Goal: Task Accomplishment & Management: Complete application form

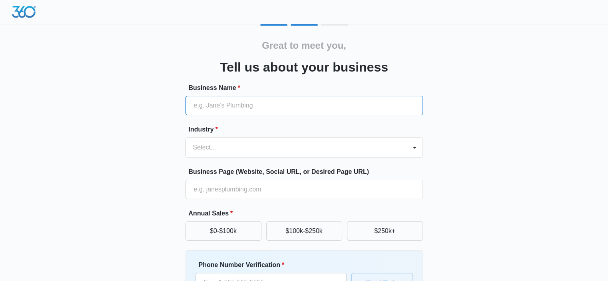
click at [224, 112] on input "Business Name *" at bounding box center [305, 105] width 238 height 19
type input "[PERSON_NAME] Mobile Notary and Loan Signing"
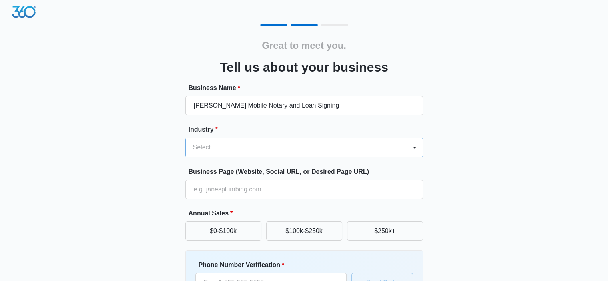
click at [242, 144] on div at bounding box center [294, 147] width 203 height 11
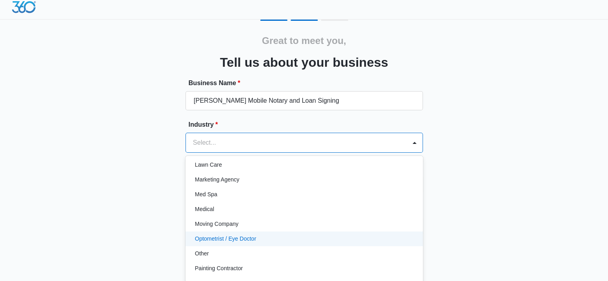
scroll to position [393, 0]
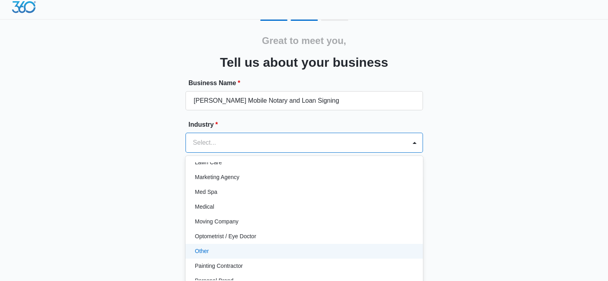
click at [237, 249] on div "Other" at bounding box center [303, 251] width 217 height 8
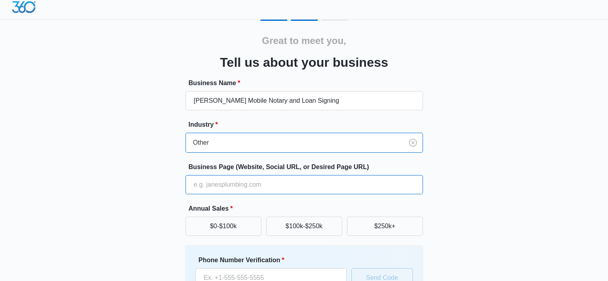
click at [252, 184] on input "Business Page (Website, Social URL, or Desired Page URL)" at bounding box center [305, 184] width 238 height 19
click at [253, 184] on input "Business Page (Website, Social URL, or Desired Page URL)" at bounding box center [305, 184] width 238 height 19
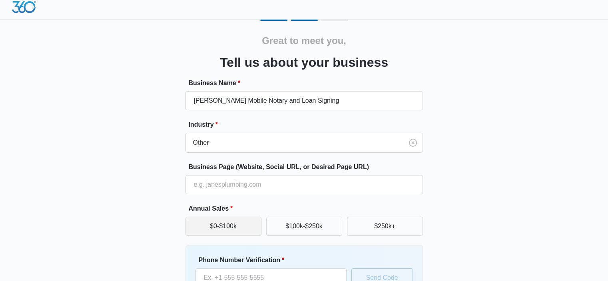
click at [242, 224] on button "$0-$100k" at bounding box center [224, 226] width 76 height 19
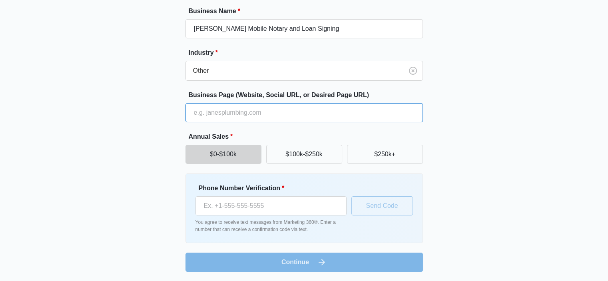
click at [260, 120] on input "Business Page (Website, Social URL, or Desired Page URL)" at bounding box center [305, 112] width 238 height 19
type input "[PERSON_NAME] Mobile Notary and Loan Signing"
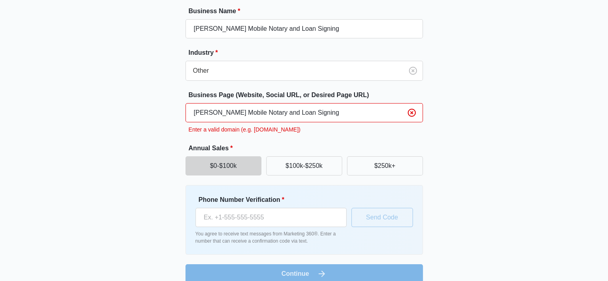
click at [274, 141] on form "Business Name * Koss Mobile Notary and Loan Signing Industry * Other Business P…" at bounding box center [305, 144] width 238 height 277
click at [299, 115] on input "[PERSON_NAME] Mobile Notary and Loan Signing" at bounding box center [305, 112] width 238 height 19
drag, startPoint x: 308, startPoint y: 113, endPoint x: 120, endPoint y: 144, distance: 189.6
click at [120, 144] on div "Great to meet you, Tell us about your business Business Name * Koss Mobile Nota…" at bounding box center [304, 116] width 480 height 336
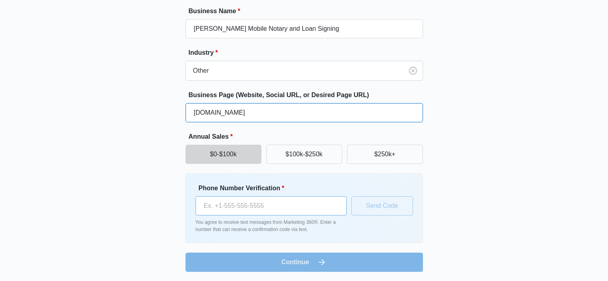
type input "www.kossmobilenotary.com"
click at [226, 208] on input "Phone Number Verification *" at bounding box center [271, 205] width 151 height 19
type input "(626) 513-3592"
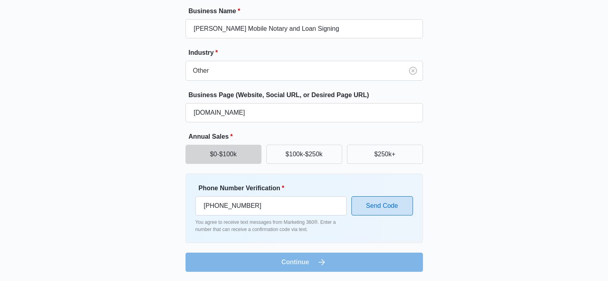
click at [378, 202] on button "Send Code" at bounding box center [383, 205] width 62 height 19
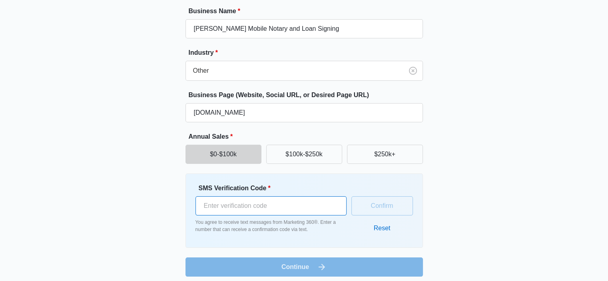
click at [264, 206] on input "SMS Verification Code *" at bounding box center [271, 205] width 151 height 19
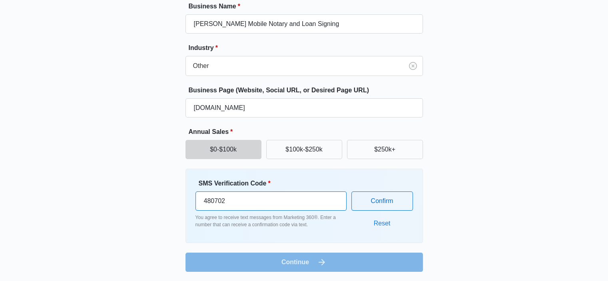
scroll to position [81, 0]
type input "480702"
click at [344, 257] on form "Business Name * Koss Mobile Notary and Loan Signing Industry * Other Business P…" at bounding box center [305, 137] width 238 height 270
click at [240, 203] on input "480702" at bounding box center [271, 201] width 151 height 19
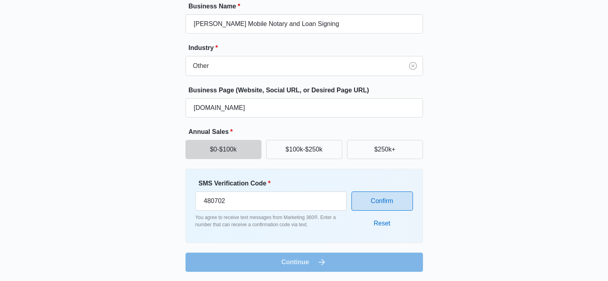
click at [375, 206] on button "Confirm" at bounding box center [383, 201] width 62 height 19
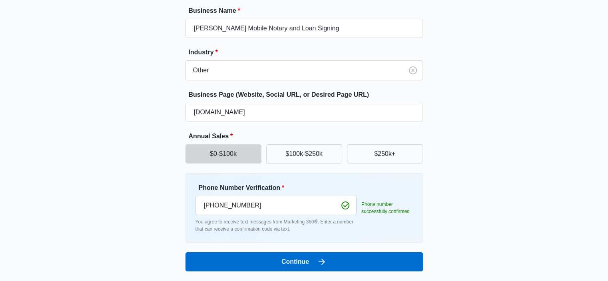
scroll to position [77, 0]
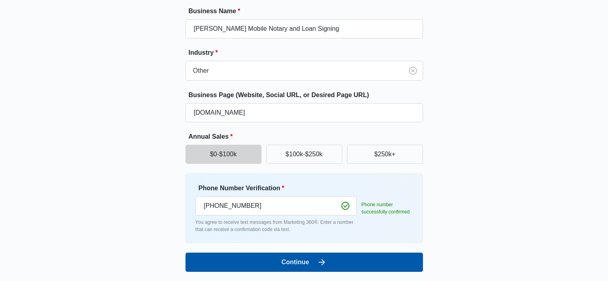
click at [284, 264] on button "Continue" at bounding box center [305, 262] width 238 height 19
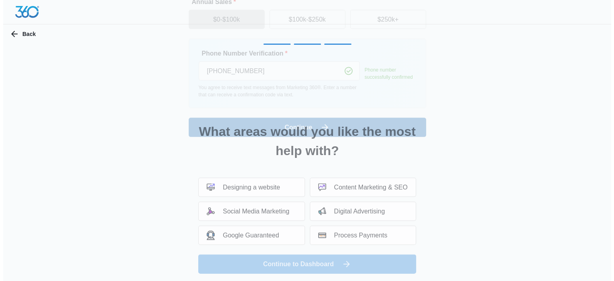
scroll to position [0, 0]
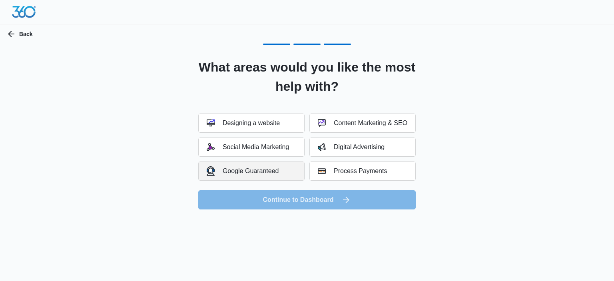
click at [256, 170] on div "Google Guaranteed" at bounding box center [243, 170] width 72 height 9
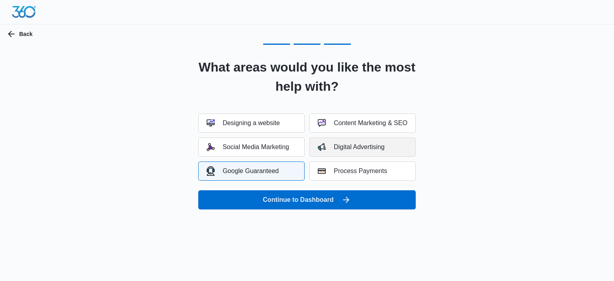
click at [358, 148] on div "Digital Advertising" at bounding box center [351, 147] width 67 height 8
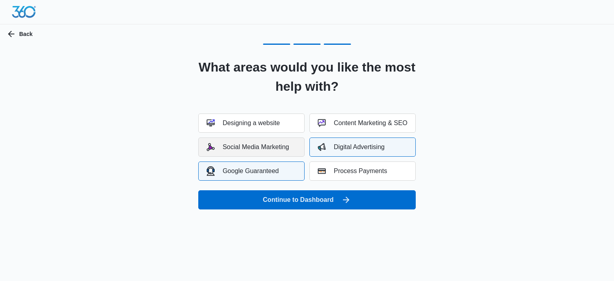
click at [282, 145] on div "Social Media Marketing" at bounding box center [248, 147] width 82 height 8
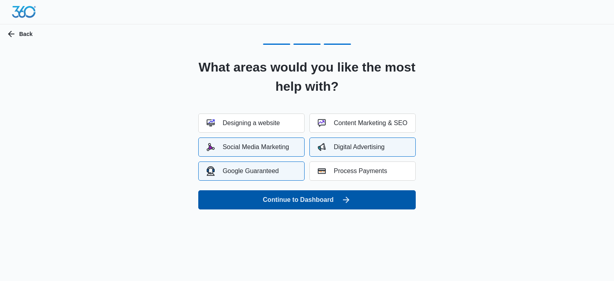
click at [286, 198] on button "Continue to Dashboard" at bounding box center [307, 199] width 218 height 19
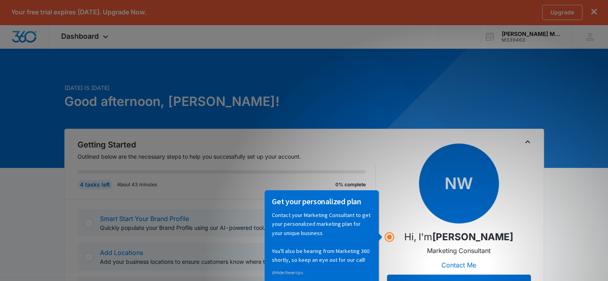
scroll to position [51, 0]
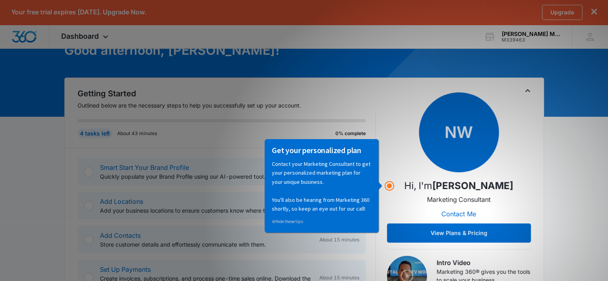
click at [388, 116] on div "NW Hi, I'm [PERSON_NAME] Marketing Consultant Contact Me View Plans & Pricing" at bounding box center [459, 167] width 144 height 150
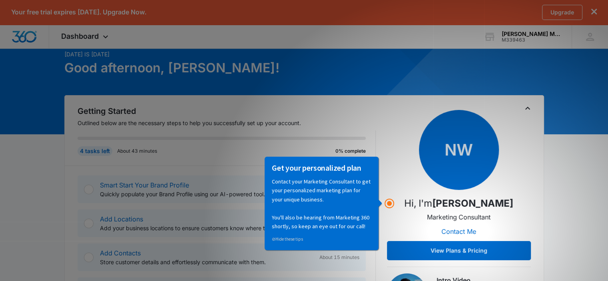
scroll to position [34, 0]
click at [203, 153] on div "4 tasks left About 43 minutes 0% complete" at bounding box center [222, 151] width 288 height 10
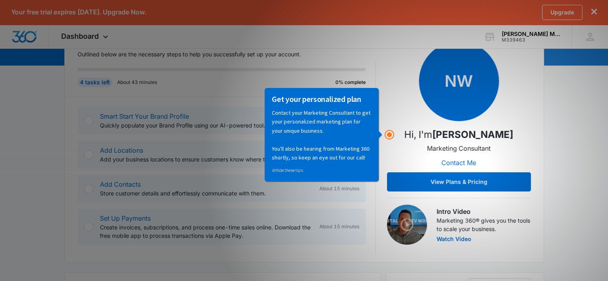
scroll to position [102, 0]
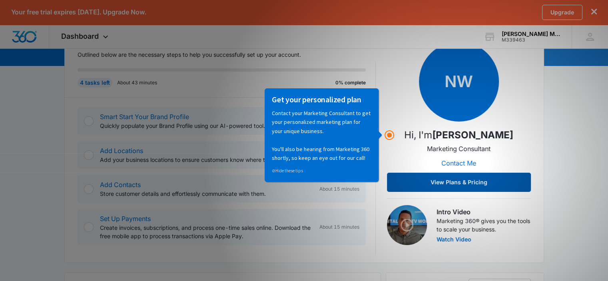
click at [441, 184] on button "View Plans & Pricing" at bounding box center [459, 182] width 144 height 19
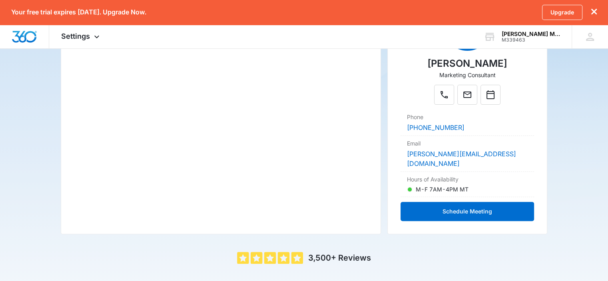
scroll to position [182, 0]
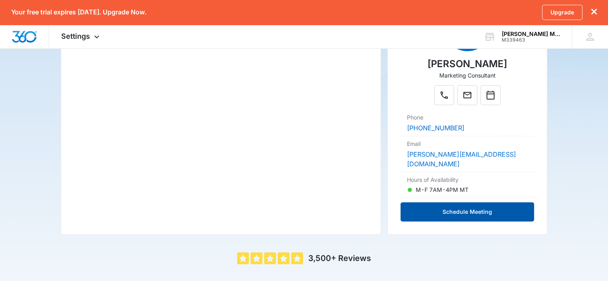
click at [451, 202] on button "Schedule Meeting" at bounding box center [468, 211] width 134 height 19
